Goal: Task Accomplishment & Management: Use online tool/utility

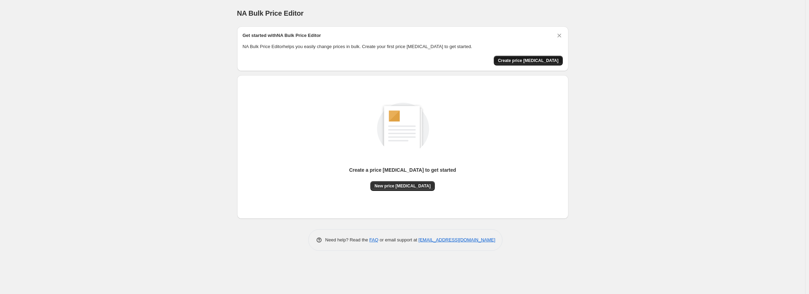
click at [528, 61] on span "Create price change job" at bounding box center [528, 61] width 61 height 6
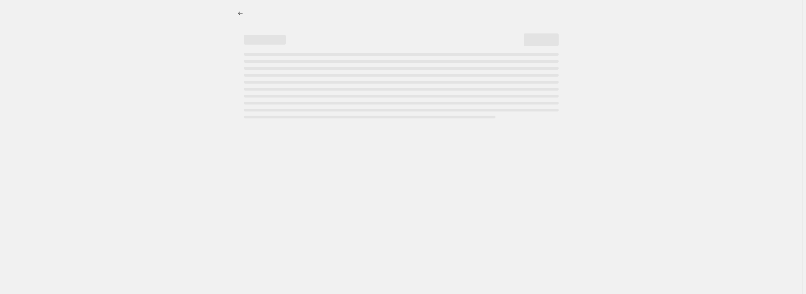
select select "percentage"
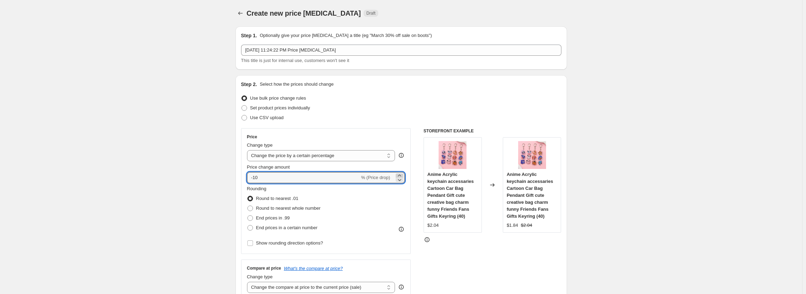
click at [398, 175] on icon at bounding box center [399, 175] width 7 height 7
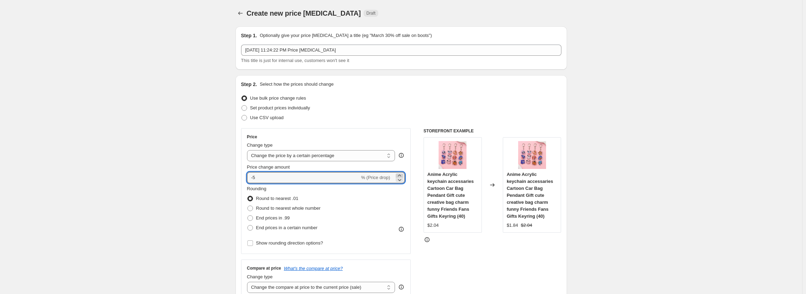
click at [398, 175] on icon at bounding box center [399, 175] width 7 height 7
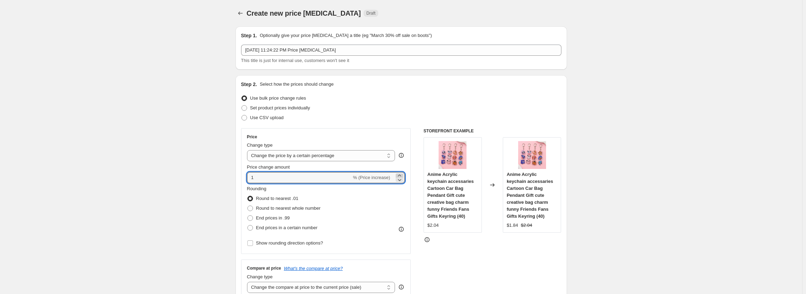
click at [398, 175] on icon at bounding box center [399, 175] width 7 height 7
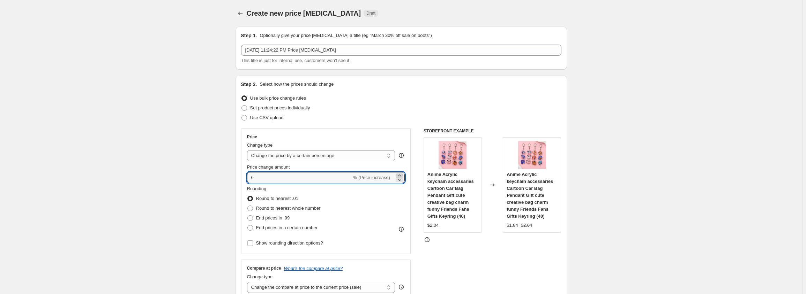
click at [398, 175] on icon at bounding box center [399, 175] width 7 height 7
type input "10"
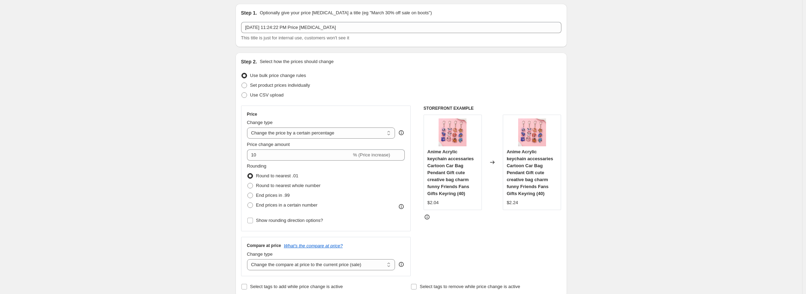
scroll to position [35, 0]
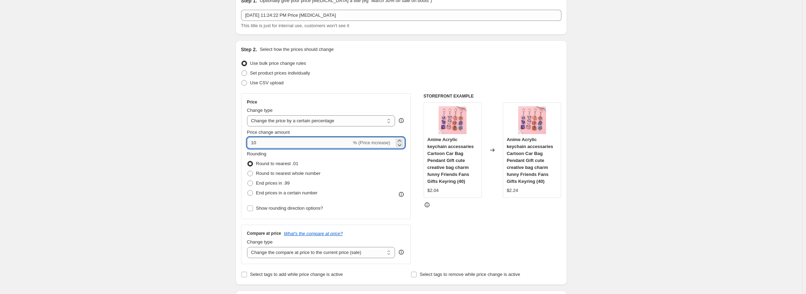
click at [275, 142] on input "10" at bounding box center [299, 142] width 105 height 11
click at [296, 119] on select "Change the price to a certain amount Change the price by a certain amount Chang…" at bounding box center [321, 120] width 148 height 11
select select "by"
click at [248, 115] on select "Change the price to a certain amount Change the price by a certain amount Chang…" at bounding box center [321, 120] width 148 height 11
click at [314, 134] on div "Price change amount" at bounding box center [326, 132] width 158 height 7
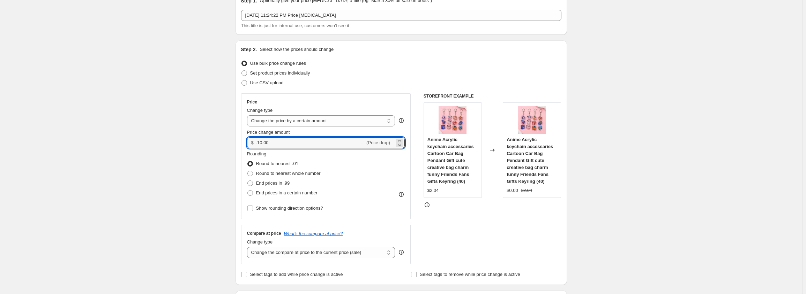
drag, startPoint x: 284, startPoint y: 142, endPoint x: 250, endPoint y: 138, distance: 34.1
click at [250, 138] on div "$ -10.00 (Price drop)" at bounding box center [326, 142] width 158 height 11
click at [298, 105] on div "Price" at bounding box center [326, 102] width 158 height 6
click at [401, 145] on icon at bounding box center [399, 145] width 7 height 7
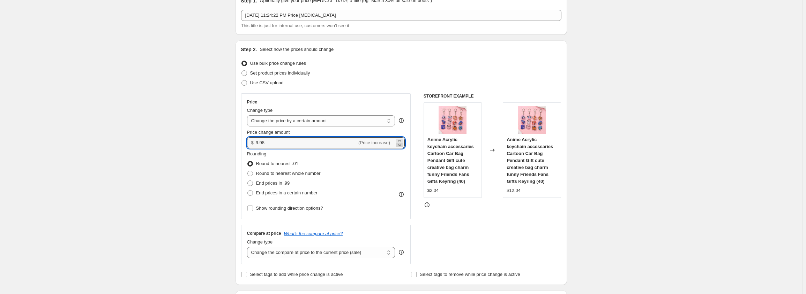
click at [401, 145] on icon at bounding box center [399, 145] width 7 height 7
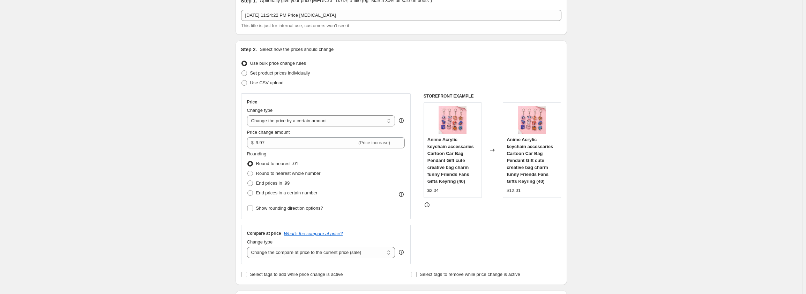
click at [413, 130] on div "Price Change type Change the price to a certain amount Change the price by a ce…" at bounding box center [401, 178] width 320 height 171
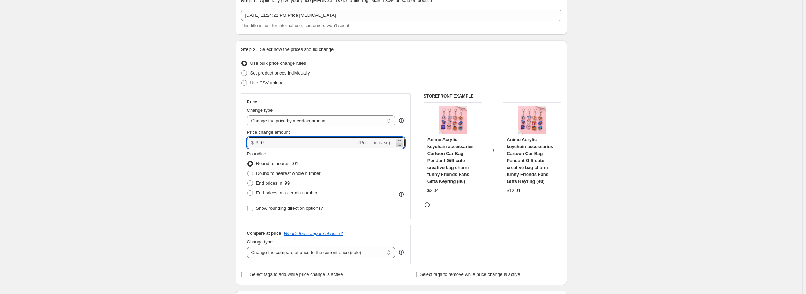
click at [400, 144] on icon at bounding box center [399, 145] width 7 height 7
click at [410, 130] on div "Price Change type Change the price to a certain amount Change the price by a ce…" at bounding box center [326, 156] width 170 height 126
click at [401, 140] on icon at bounding box center [399, 141] width 3 height 2
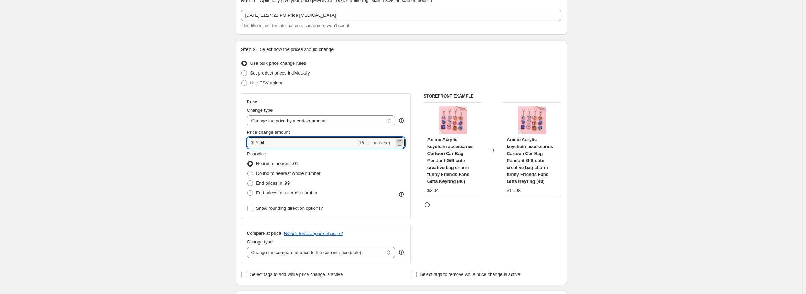
type input "9.95"
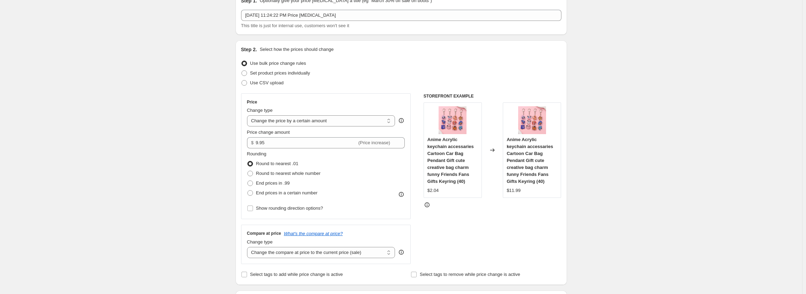
click at [409, 126] on div "Price Change type Change the price to a certain amount Change the price by a ce…" at bounding box center [326, 156] width 170 height 126
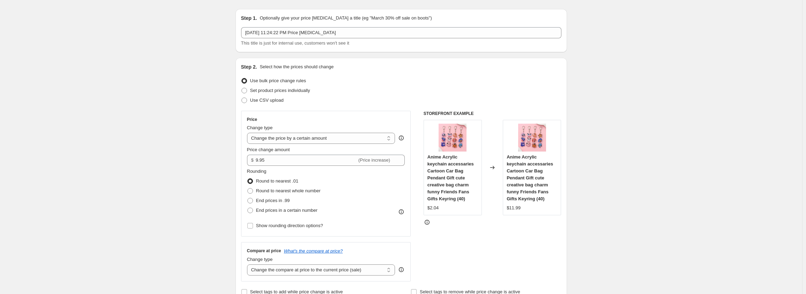
scroll to position [0, 0]
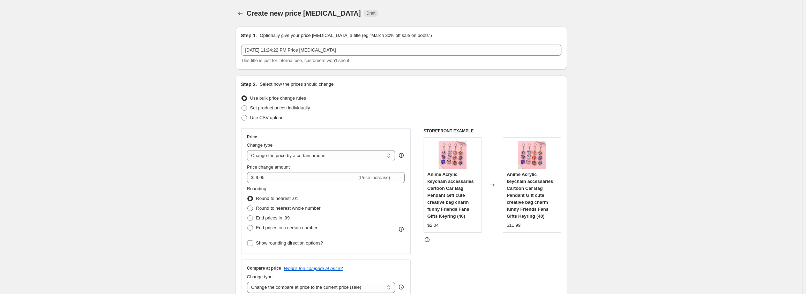
click at [306, 209] on span "Round to nearest whole number" at bounding box center [288, 208] width 65 height 5
click at [248, 206] on input "Round to nearest whole number" at bounding box center [247, 206] width 0 height 0
radio input "true"
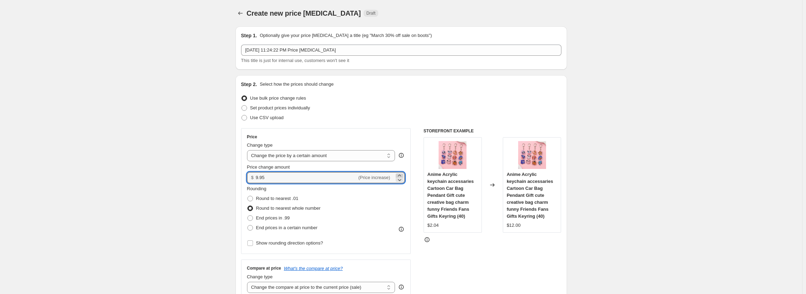
click at [399, 174] on icon at bounding box center [399, 175] width 7 height 7
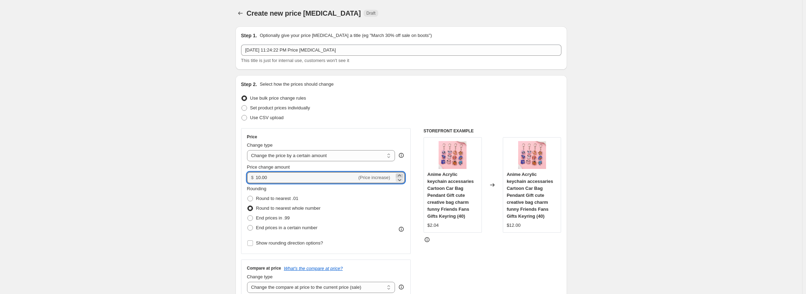
click at [399, 174] on icon at bounding box center [399, 175] width 7 height 7
click at [410, 99] on div "Use bulk price change rules" at bounding box center [401, 98] width 320 height 10
click at [403, 179] on icon at bounding box center [399, 180] width 7 height 7
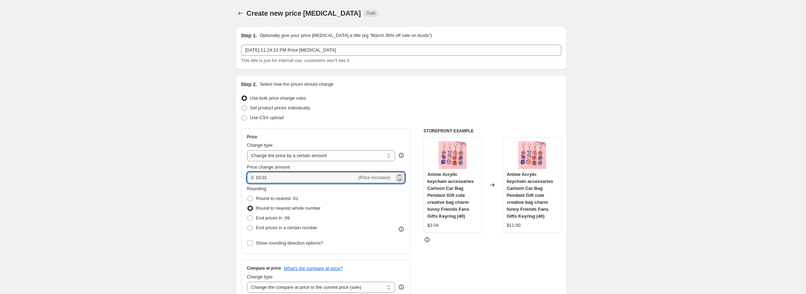
type input "10.00"
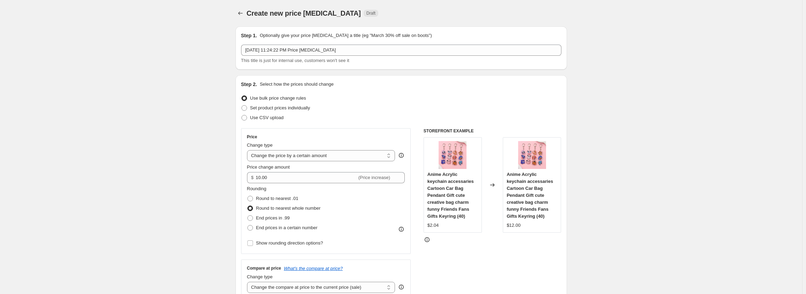
click at [396, 132] on div "Price Change type Change the price to a certain amount Change the price by a ce…" at bounding box center [326, 191] width 170 height 126
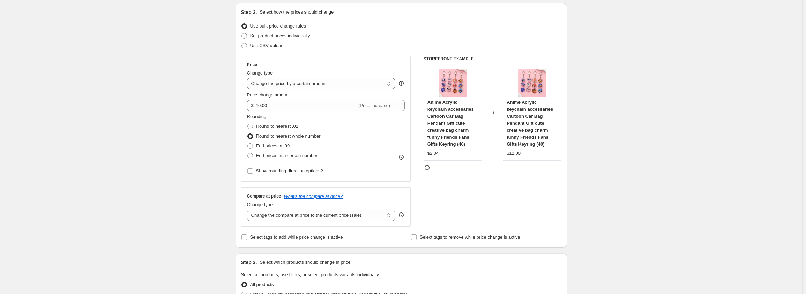
scroll to position [174, 0]
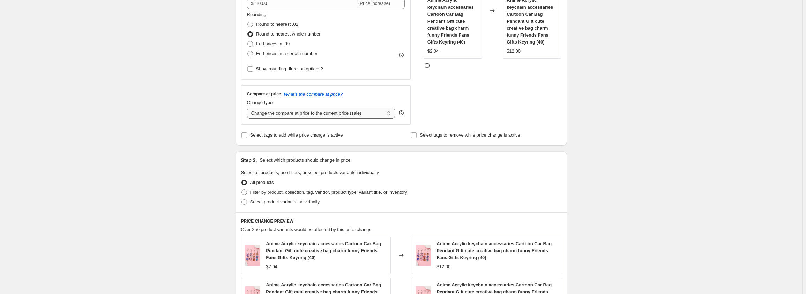
click at [366, 114] on select "Change the compare at price to the current price (sale) Change the compare at p…" at bounding box center [321, 113] width 148 height 11
click at [362, 114] on select "Change the compare at price to the current price (sale) Change the compare at p…" at bounding box center [321, 113] width 148 height 11
click at [354, 112] on select "Change the compare at price to the current price (sale) Change the compare at p…" at bounding box center [321, 113] width 148 height 11
select select "percentage"
click at [248, 108] on select "Change the compare at price to the current price (sale) Change the compare at p…" at bounding box center [321, 113] width 148 height 11
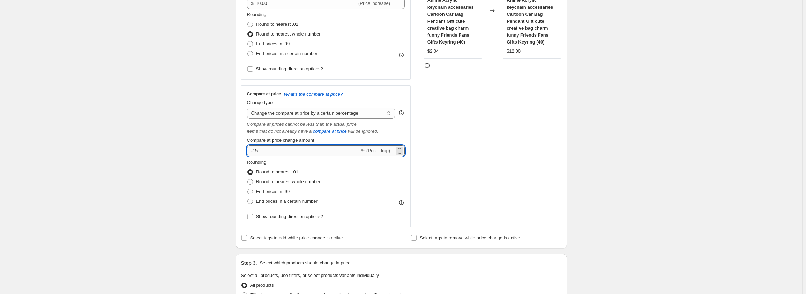
click at [325, 156] on input "-15" at bounding box center [303, 150] width 113 height 11
click at [400, 149] on icon at bounding box center [399, 149] width 3 height 2
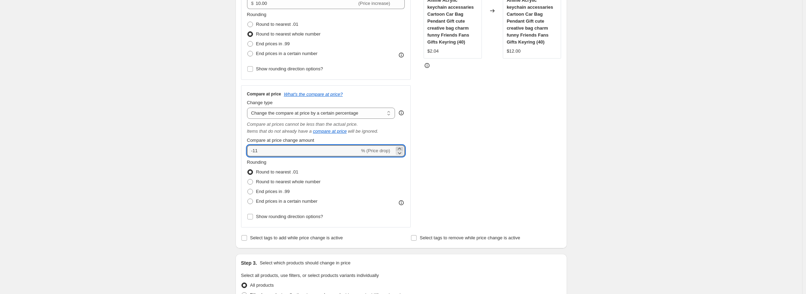
click at [400, 149] on icon at bounding box center [399, 149] width 3 height 2
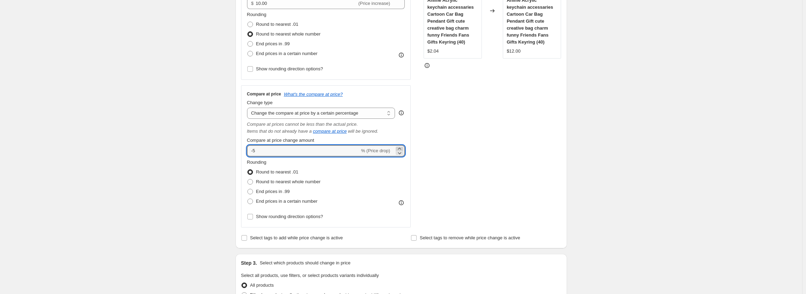
click at [400, 149] on icon at bounding box center [399, 149] width 3 height 2
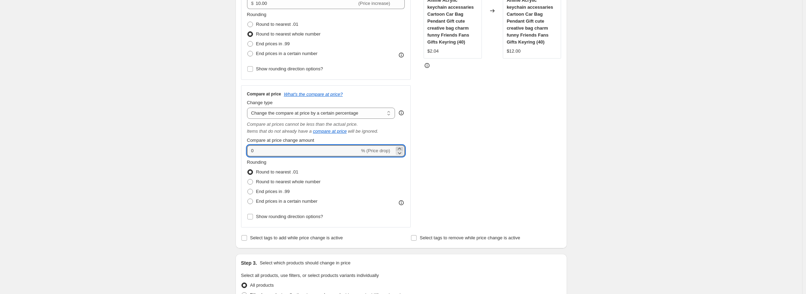
click at [400, 149] on icon at bounding box center [399, 149] width 3 height 2
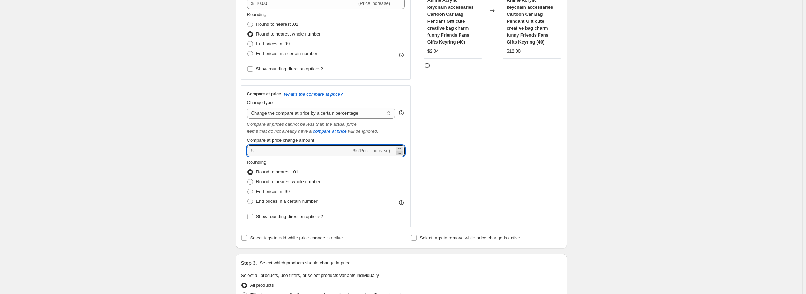
click at [401, 152] on icon at bounding box center [399, 153] width 7 height 7
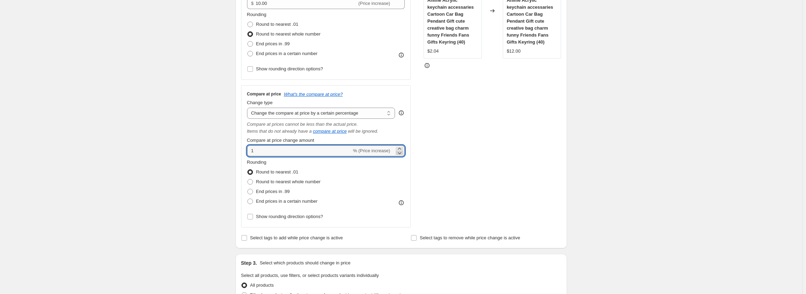
type input "0"
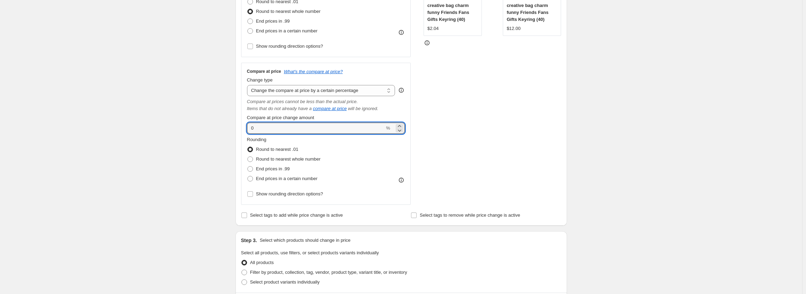
scroll to position [209, 0]
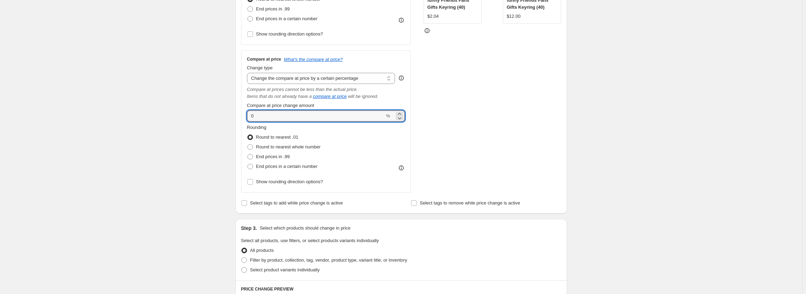
click at [232, 138] on div "Step 1. Optionally give your price change job a title (eg "March 30% off sale o…" at bounding box center [398, 203] width 337 height 783
click at [210, 114] on div "Create new price change job. This page is ready Create new price change job Dra…" at bounding box center [401, 214] width 802 height 846
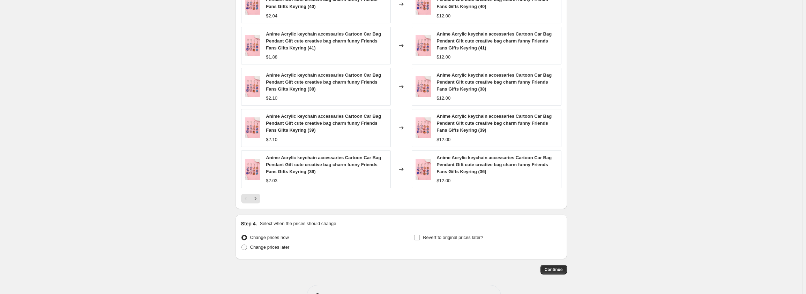
scroll to position [552, 0]
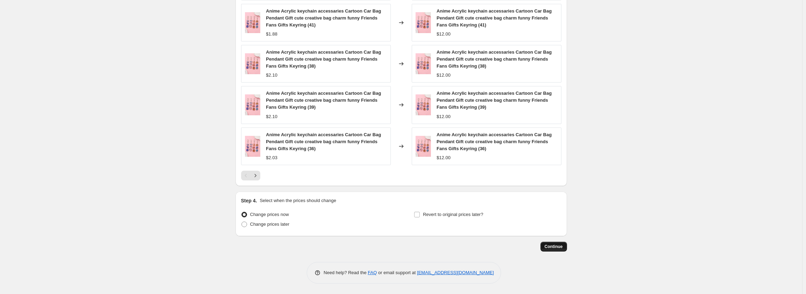
click at [547, 246] on span "Continue" at bounding box center [554, 247] width 18 height 6
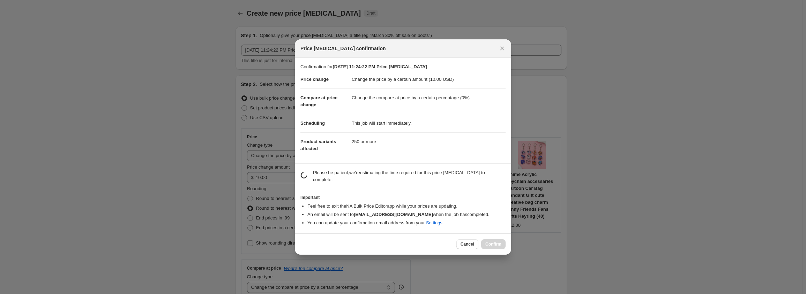
scroll to position [0, 0]
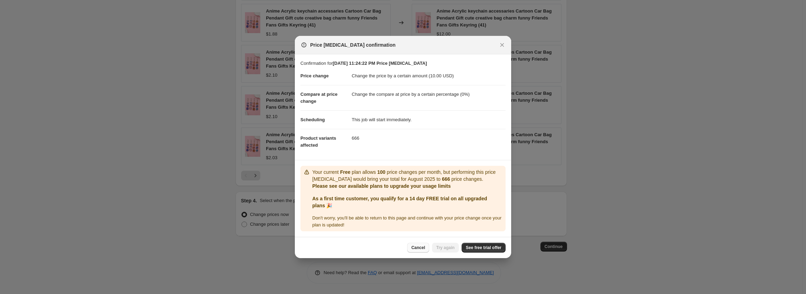
click at [419, 245] on button "Cancel" at bounding box center [418, 248] width 22 height 10
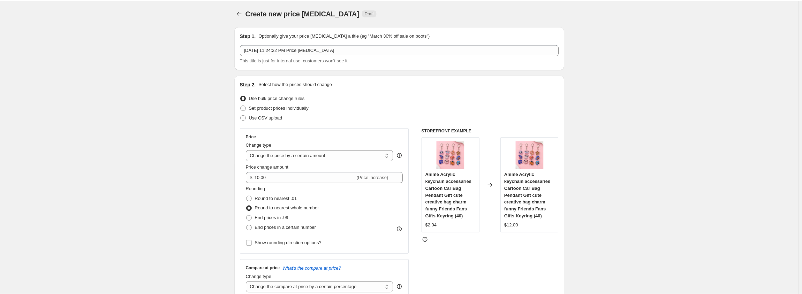
scroll to position [552, 0]
